Goal: Transaction & Acquisition: Purchase product/service

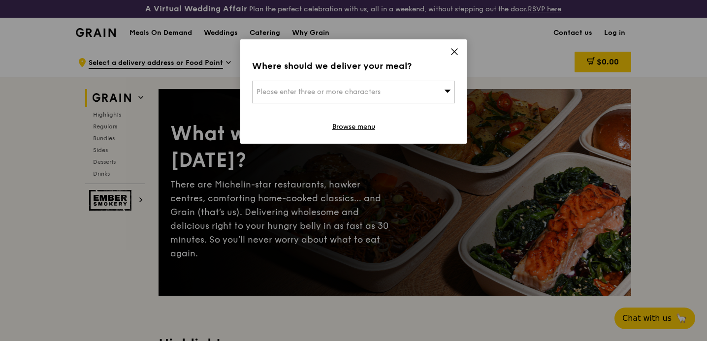
click at [459, 55] on div "Where should we deliver your meal? Please enter three or more characters Browse…" at bounding box center [353, 91] width 227 height 104
click at [455, 52] on icon at bounding box center [455, 52] width 6 height 6
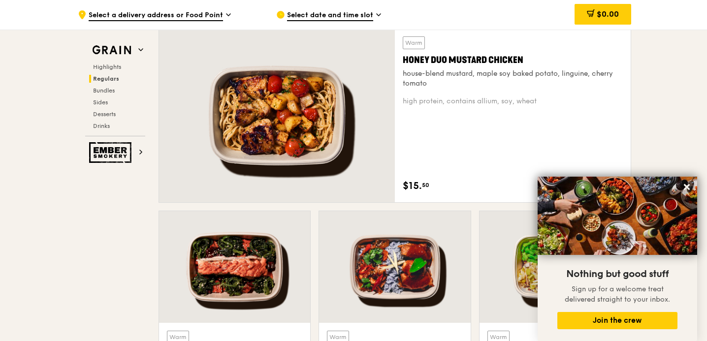
scroll to position [729, 0]
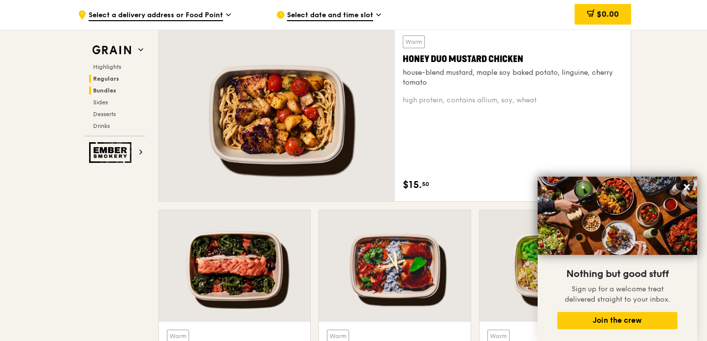
click at [101, 91] on span "Bundles" at bounding box center [104, 90] width 23 height 7
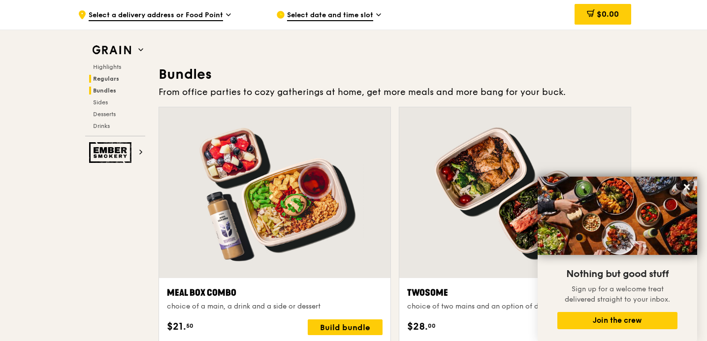
scroll to position [1446, 0]
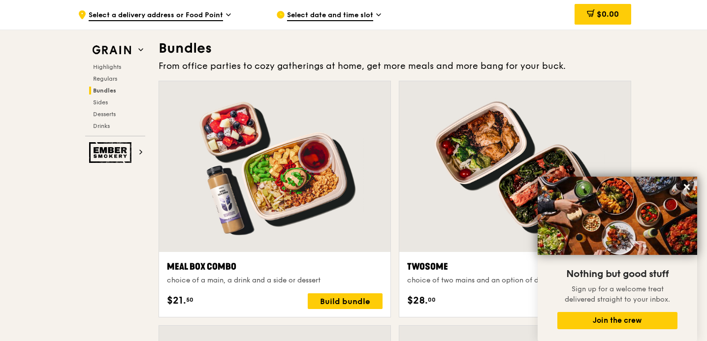
click at [108, 107] on div "Highlights Regulars Bundles Sides Desserts Drinks" at bounding box center [115, 96] width 60 height 67
click at [103, 105] on span "Sides" at bounding box center [101, 102] width 16 height 7
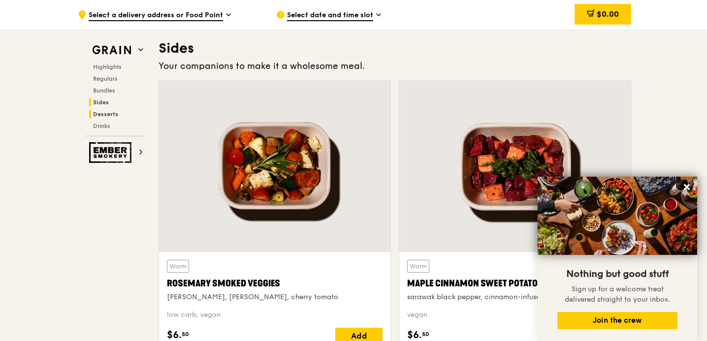
click at [110, 115] on span "Desserts" at bounding box center [105, 114] width 25 height 7
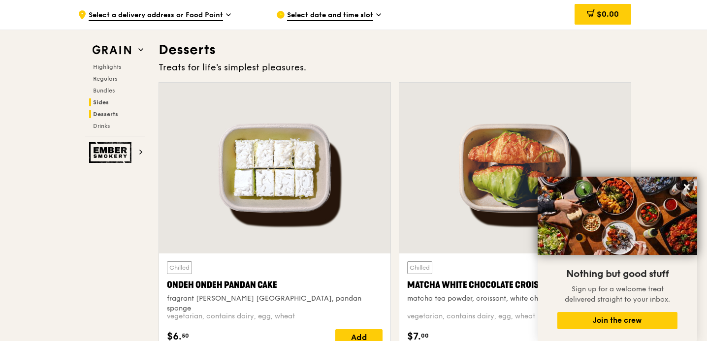
scroll to position [2836, 0]
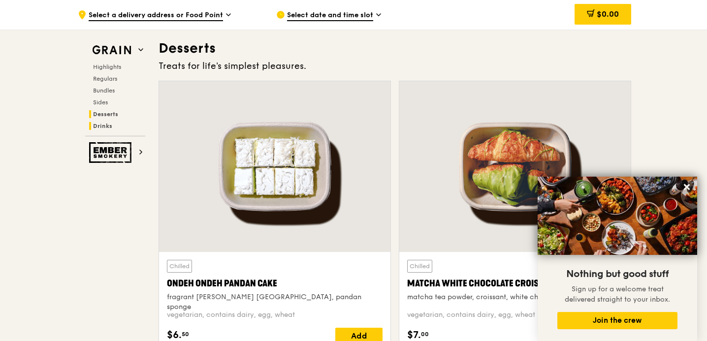
click at [112, 125] on h2 "Drinks" at bounding box center [117, 126] width 56 height 8
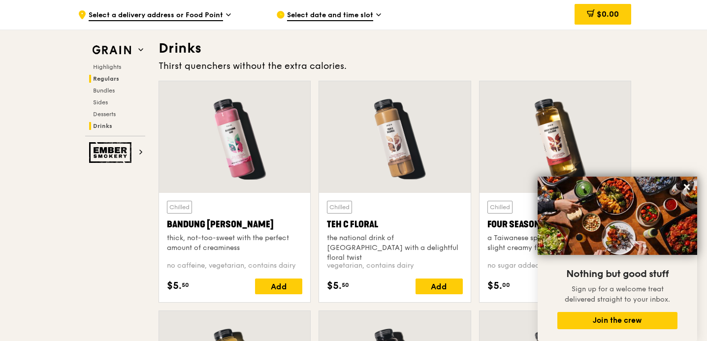
click at [121, 77] on h2 "Regulars" at bounding box center [117, 79] width 56 height 8
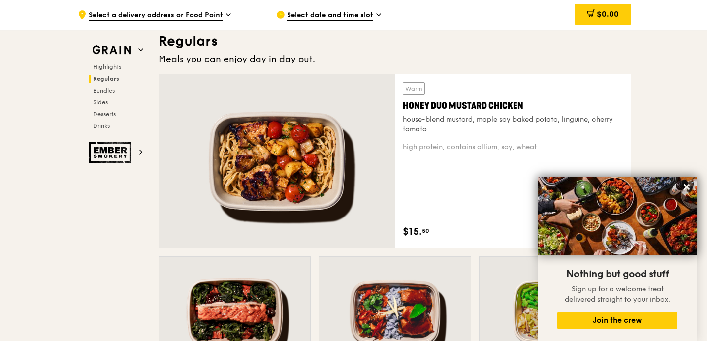
scroll to position [675, 0]
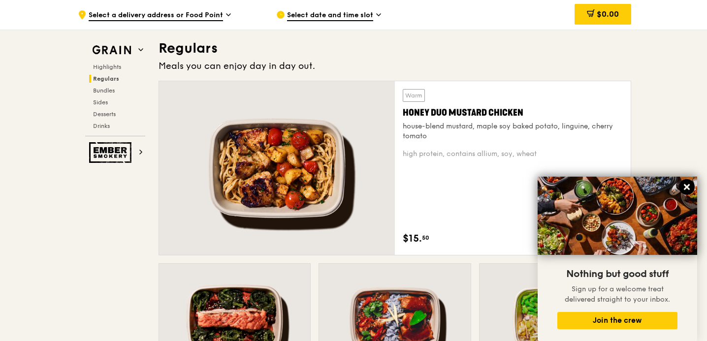
click at [687, 187] on icon at bounding box center [687, 187] width 6 height 6
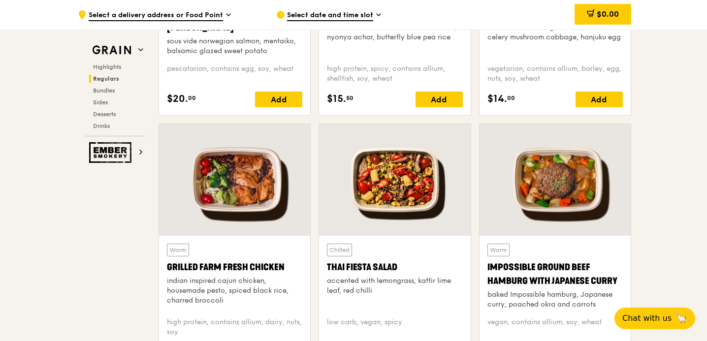
scroll to position [1050, 0]
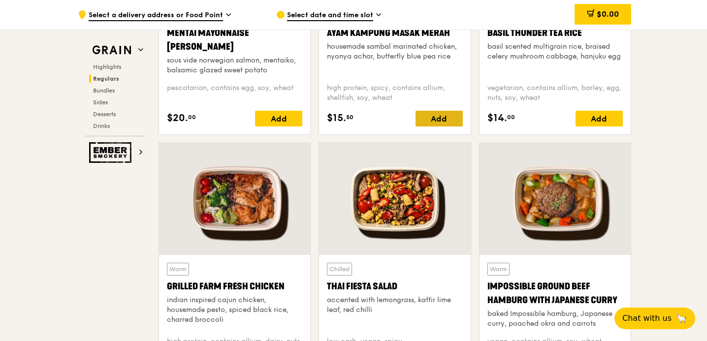
click at [441, 122] on div "Add" at bounding box center [439, 119] width 47 height 16
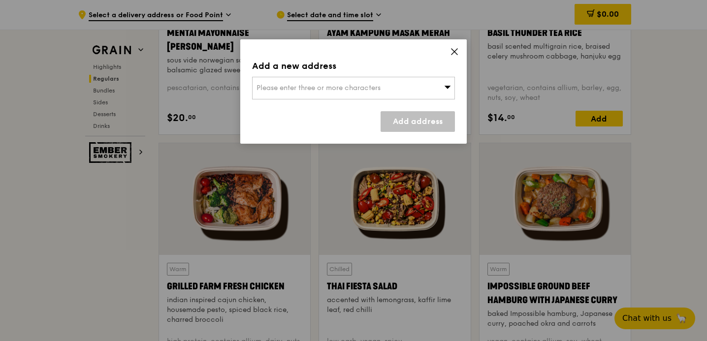
click at [412, 87] on div "Please enter three or more characters" at bounding box center [353, 88] width 203 height 23
click at [363, 105] on li "Please enter 3 or more characters" at bounding box center [354, 108] width 202 height 18
click at [405, 86] on input "search" at bounding box center [354, 88] width 202 height 22
type input "738722"
type input "[EMAIL_ADDRESS][DOMAIN_NAME]"
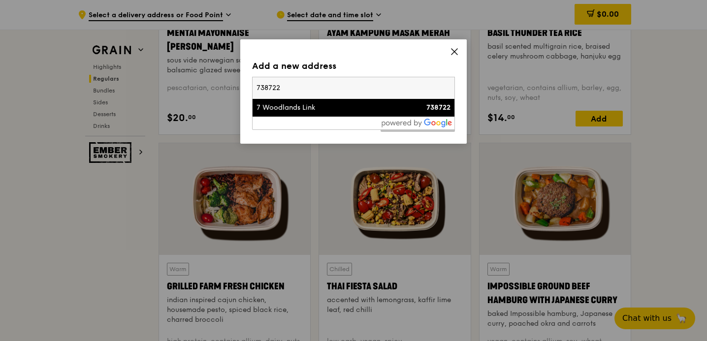
click at [325, 108] on div "7 Woodlands Link" at bounding box center [330, 108] width 146 height 10
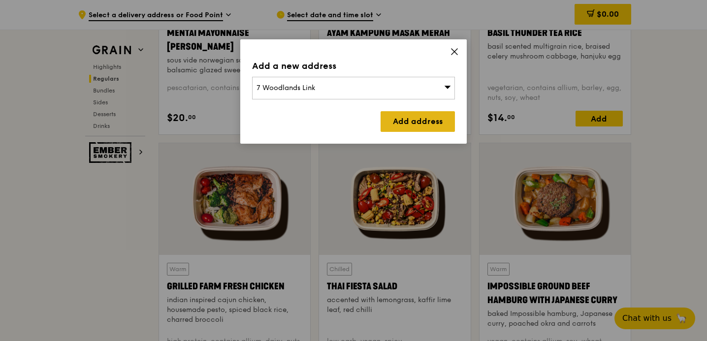
click at [408, 124] on link "Add address" at bounding box center [418, 121] width 74 height 21
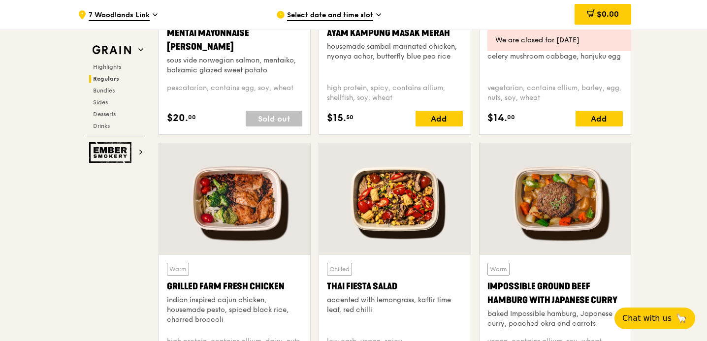
click at [348, 40] on div "Warm Ayam [GEOGRAPHIC_DATA] housemade sambal marinated chicken, nyonya achar, b…" at bounding box center [394, 42] width 135 height 66
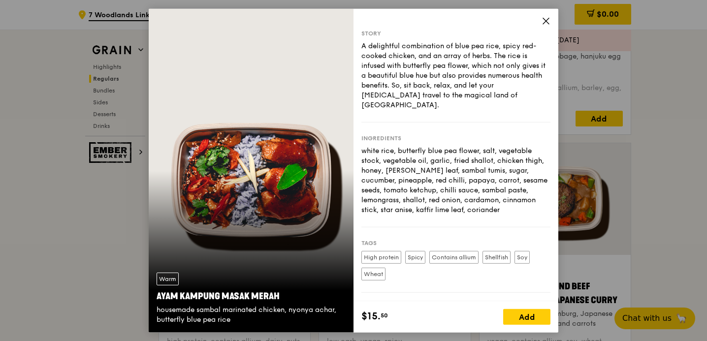
scroll to position [64, 0]
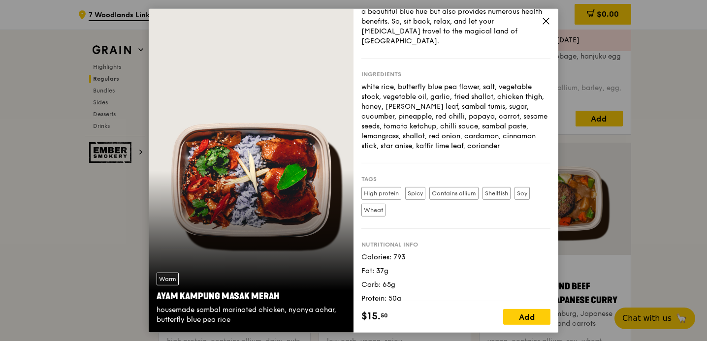
drag, startPoint x: 409, startPoint y: 297, endPoint x: 439, endPoint y: 147, distance: 152.4
click at [439, 147] on div "Story A delightful combination of blue pea rice, spicy red-cooked chicken, and …" at bounding box center [456, 154] width 205 height 293
click at [439, 147] on div "Ingredients white rice, butterfly blue pea flower, salt, vegetable stock, veget…" at bounding box center [456, 110] width 189 height 105
click at [551, 21] on div "Story A delightful combination of blue pea rice, spicy red-cooked chicken, and …" at bounding box center [456, 154] width 205 height 293
click at [545, 19] on icon at bounding box center [546, 20] width 9 height 9
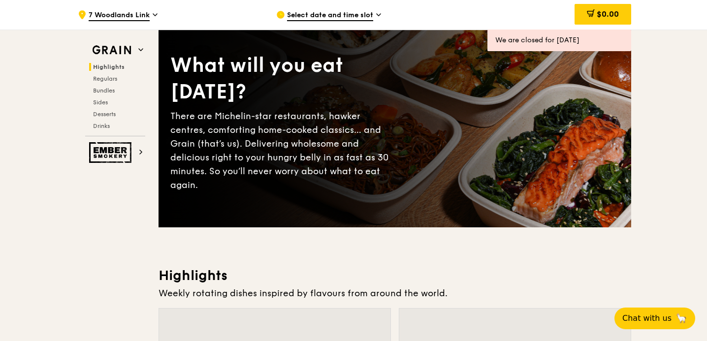
scroll to position [79, 0]
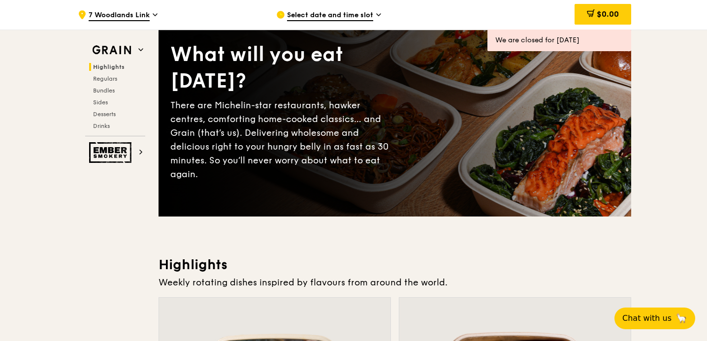
click at [340, 21] on span "Select date and time slot" at bounding box center [330, 15] width 86 height 11
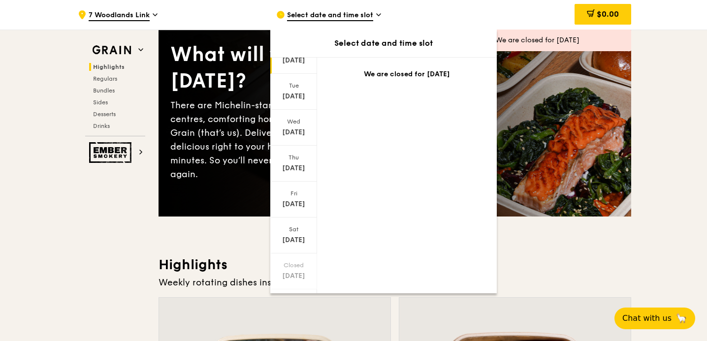
scroll to position [67, 0]
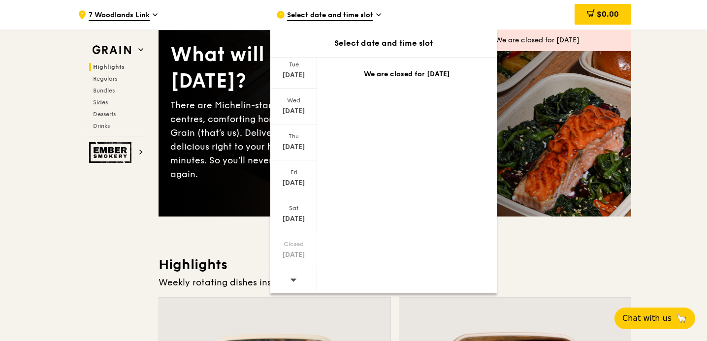
click at [299, 280] on div at bounding box center [293, 281] width 47 height 25
click at [299, 197] on div "[DATE]" at bounding box center [293, 215] width 47 height 36
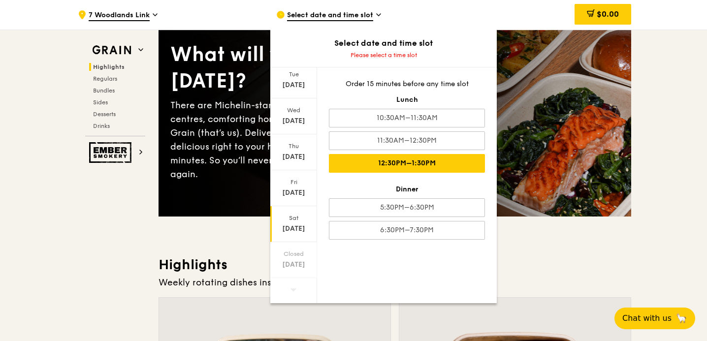
click at [370, 162] on div "12:30PM–1:30PM" at bounding box center [407, 163] width 156 height 19
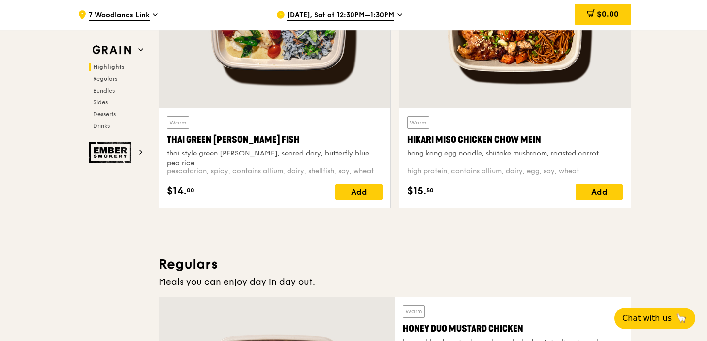
scroll to position [631, 0]
